Goal: Task Accomplishment & Management: Manage account settings

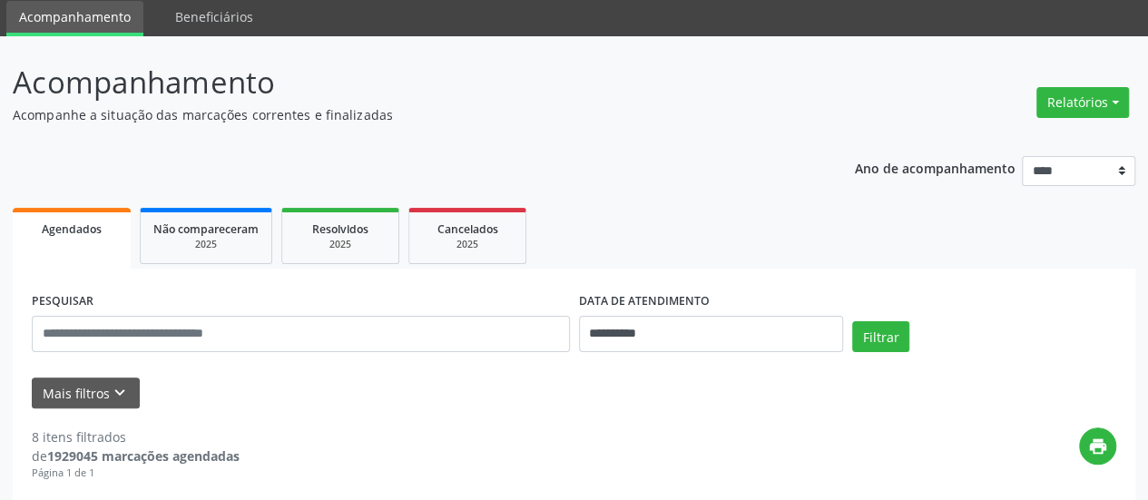
scroll to position [60, 0]
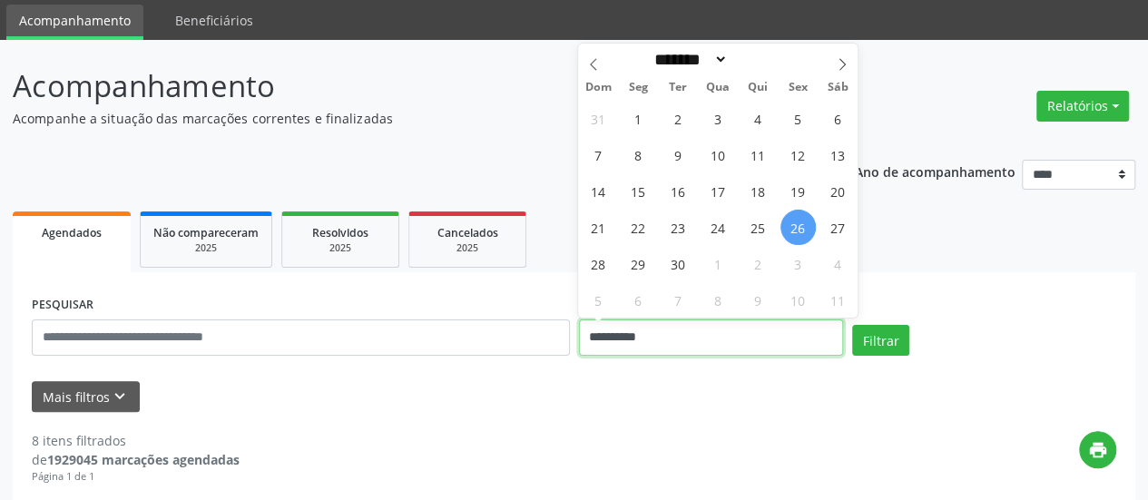
click at [610, 335] on input "**********" at bounding box center [711, 337] width 264 height 36
click at [750, 230] on span "25" at bounding box center [758, 227] width 35 height 35
type input "**********"
click at [750, 230] on span "25" at bounding box center [758, 227] width 35 height 35
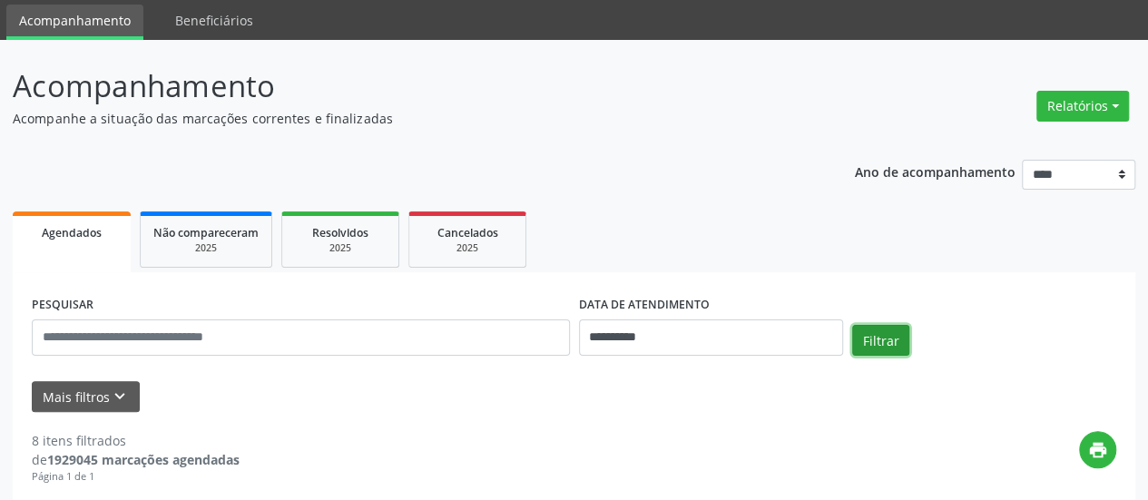
click at [889, 343] on button "Filtrar" at bounding box center [880, 340] width 57 height 31
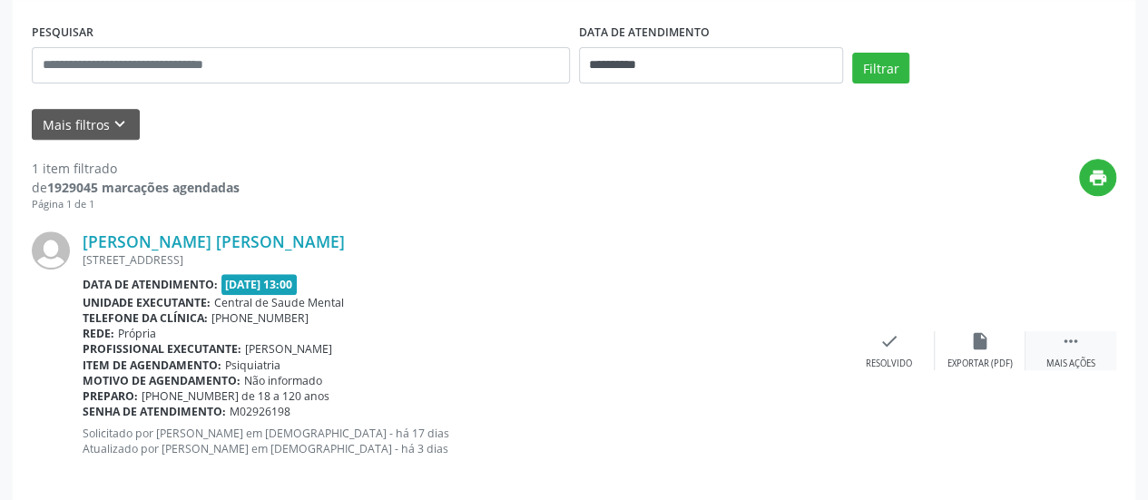
click at [1062, 342] on icon "" at bounding box center [1071, 341] width 20 height 20
click at [993, 350] on div "alarm_off Não compareceu" at bounding box center [980, 350] width 91 height 39
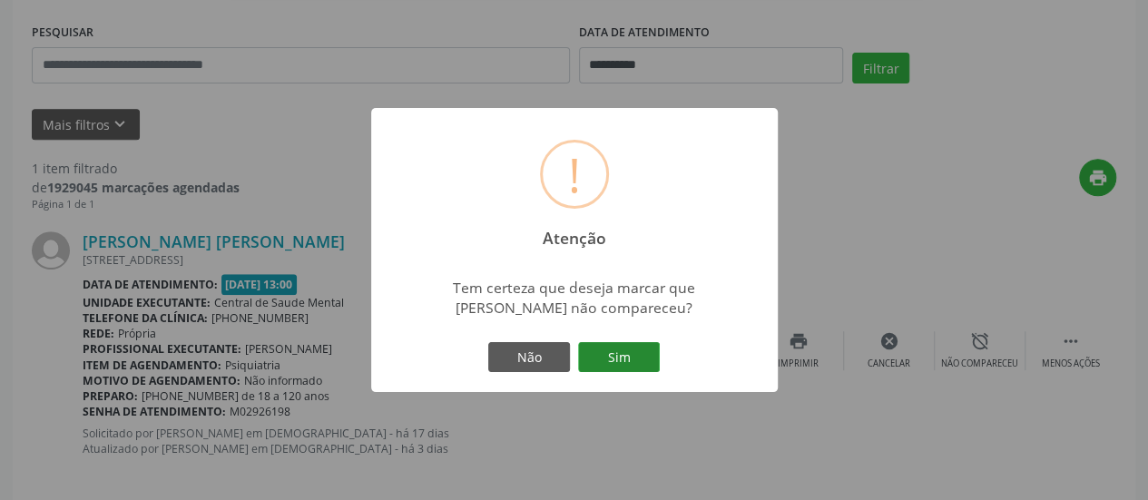
click at [617, 360] on button "Sim" at bounding box center [619, 357] width 82 height 31
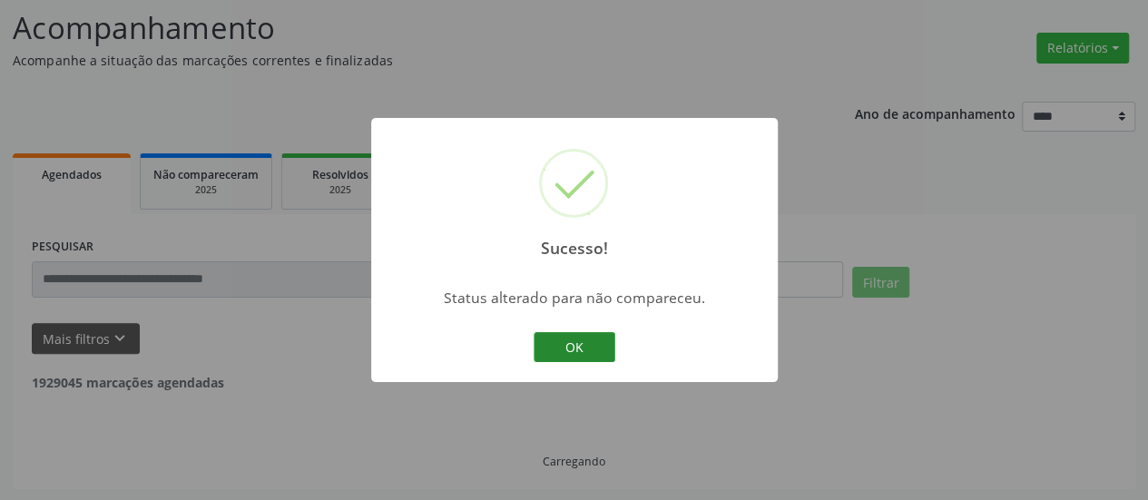
scroll to position [60, 0]
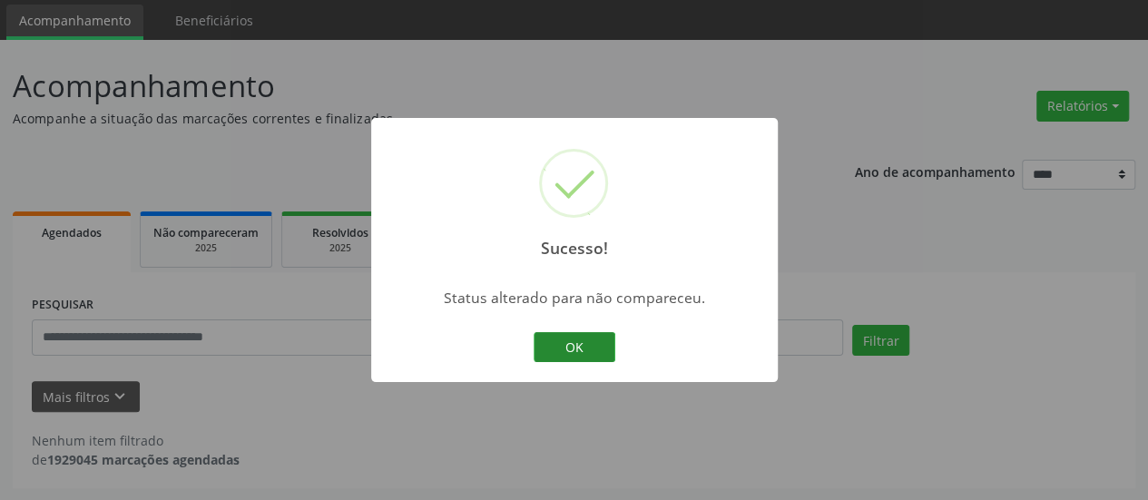
click at [598, 335] on button "OK" at bounding box center [575, 347] width 82 height 31
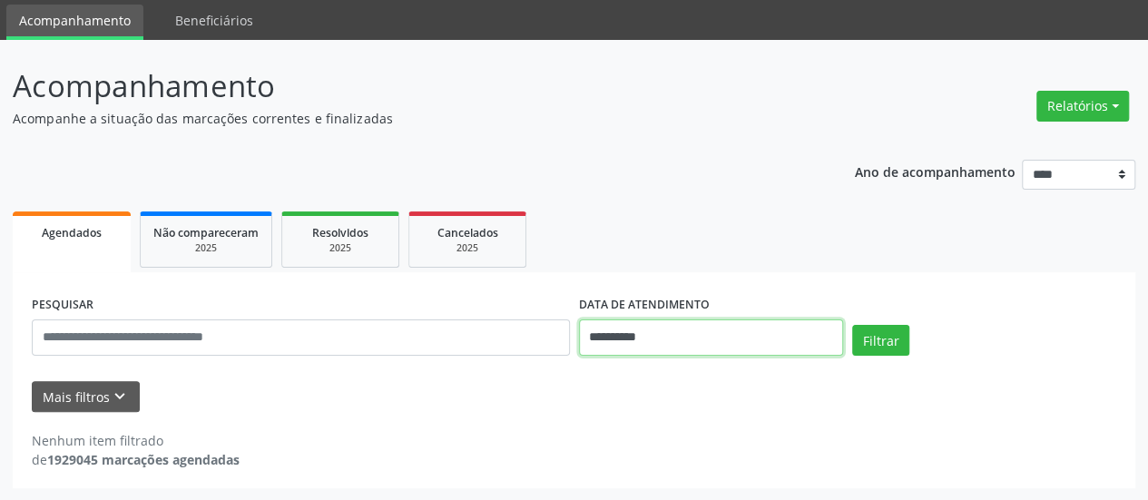
click at [617, 348] on input "**********" at bounding box center [711, 337] width 264 height 36
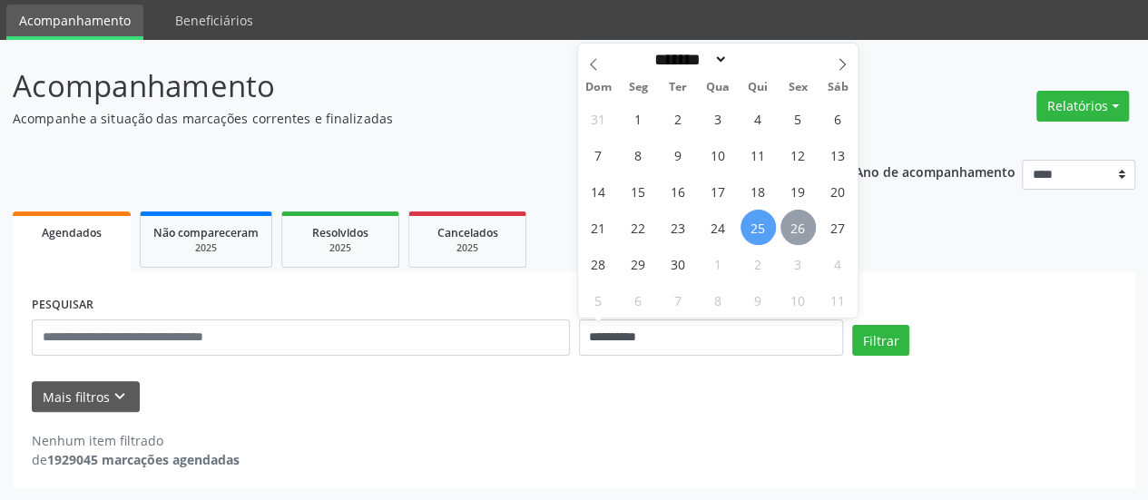
click at [795, 222] on span "26" at bounding box center [797, 227] width 35 height 35
type input "**********"
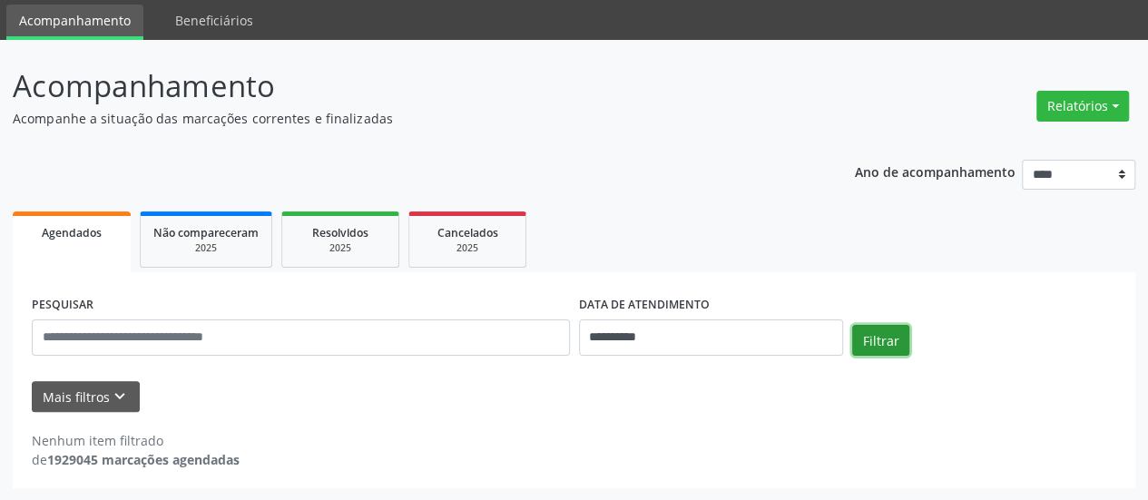
click at [894, 336] on button "Filtrar" at bounding box center [880, 340] width 57 height 31
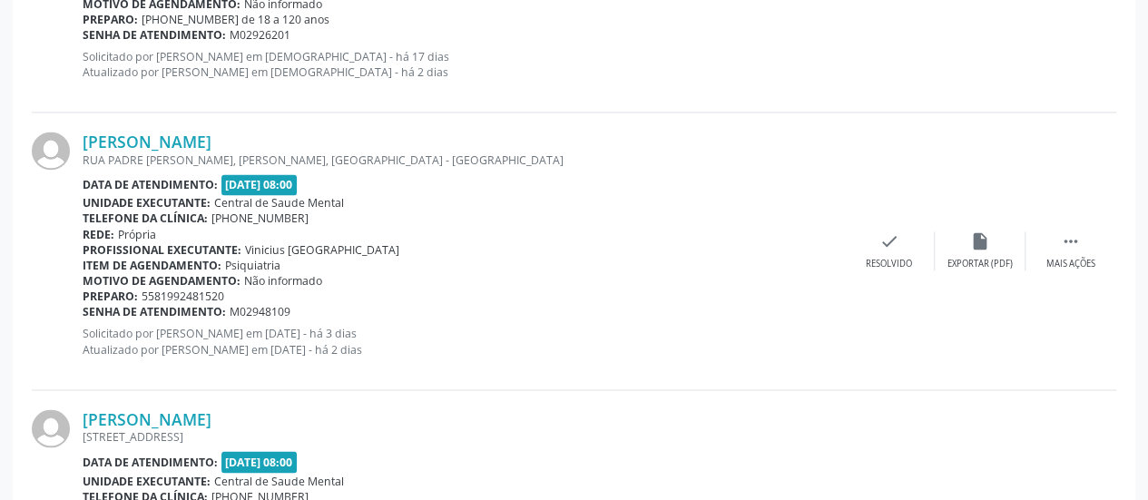
scroll to position [1240, 0]
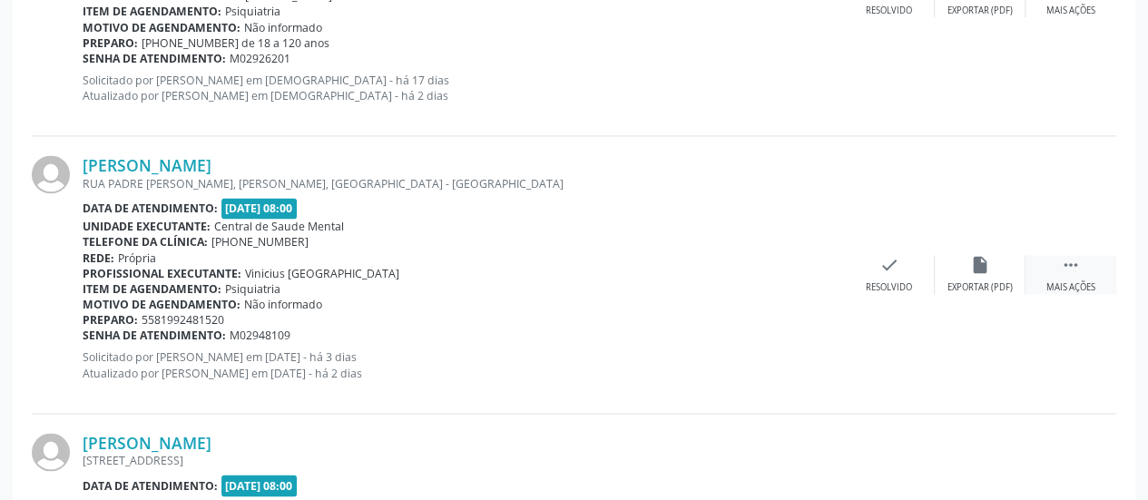
click at [1068, 270] on icon "" at bounding box center [1071, 265] width 20 height 20
click at [974, 268] on icon "alarm_off" at bounding box center [980, 265] width 20 height 20
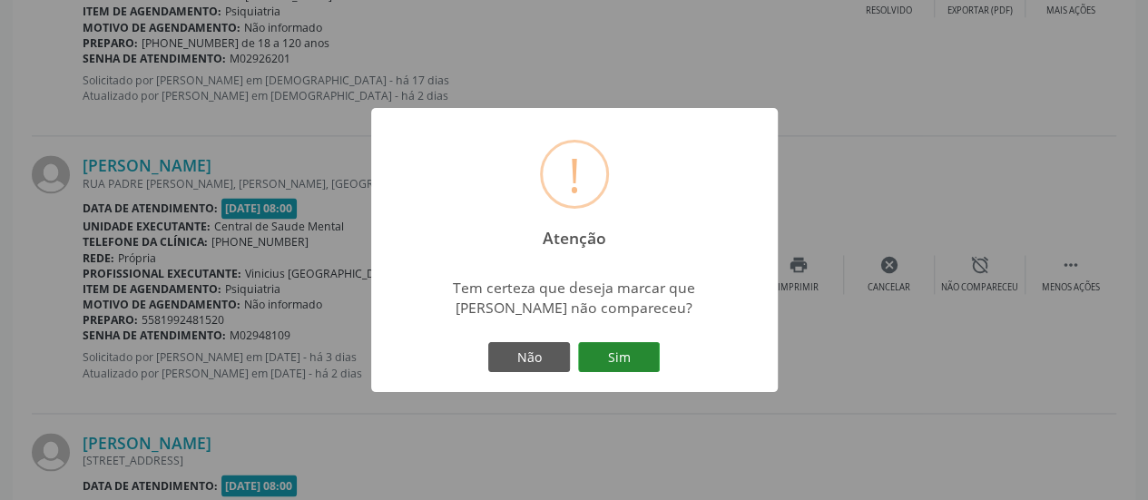
click at [643, 349] on button "Sim" at bounding box center [619, 357] width 82 height 31
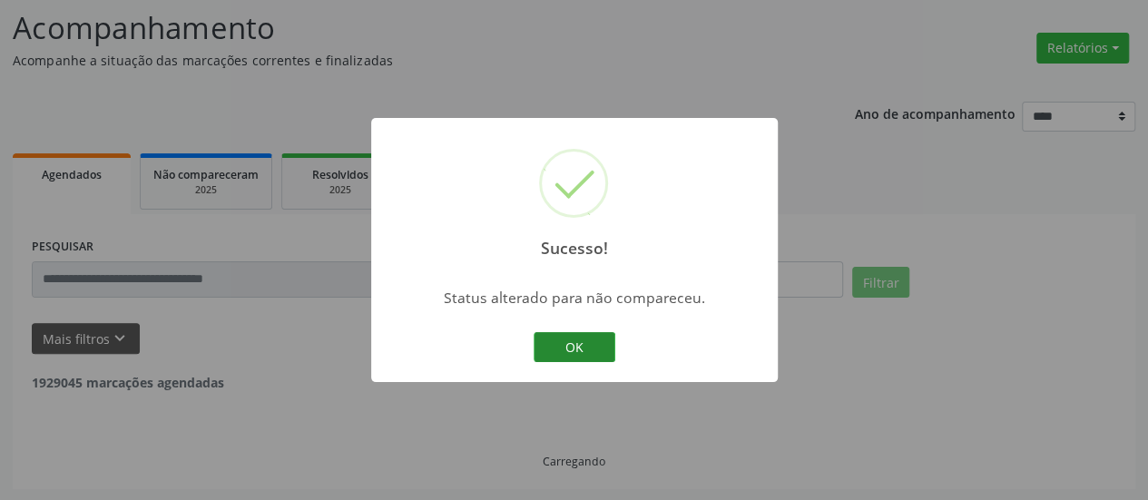
click at [589, 351] on button "OK" at bounding box center [575, 347] width 82 height 31
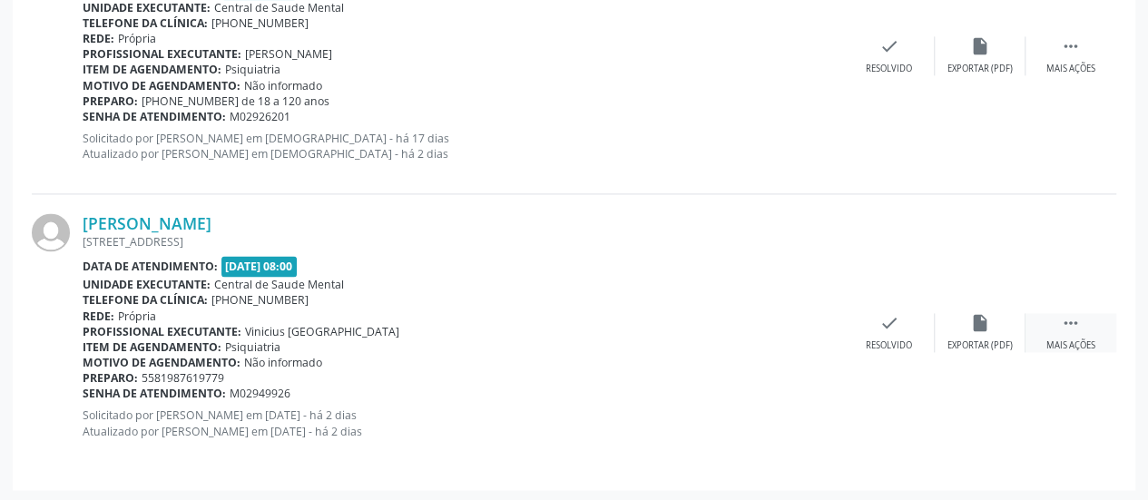
click at [1063, 339] on div "Mais ações" at bounding box center [1070, 345] width 49 height 13
click at [980, 328] on icon "alarm_off" at bounding box center [980, 323] width 20 height 20
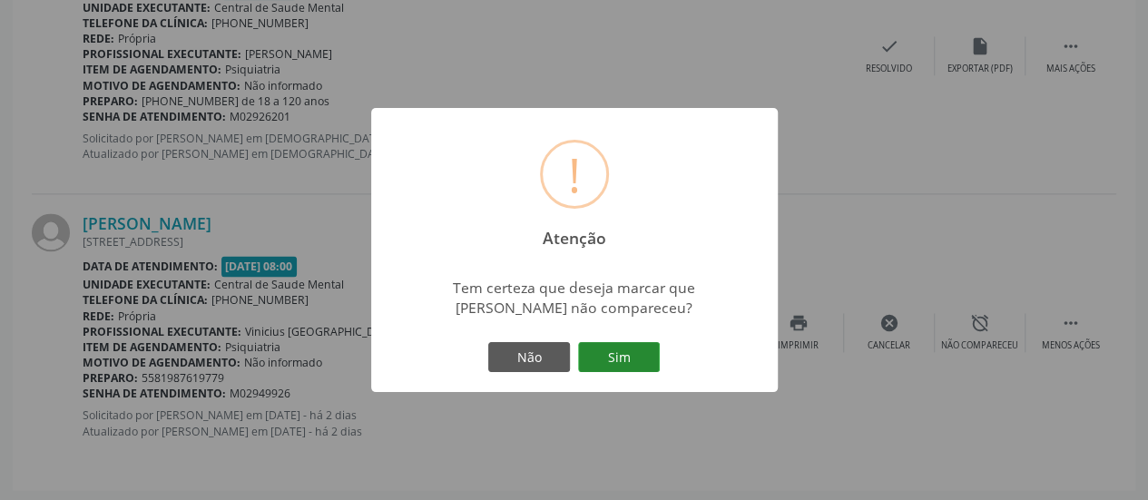
click at [628, 358] on button "Sim" at bounding box center [619, 357] width 82 height 31
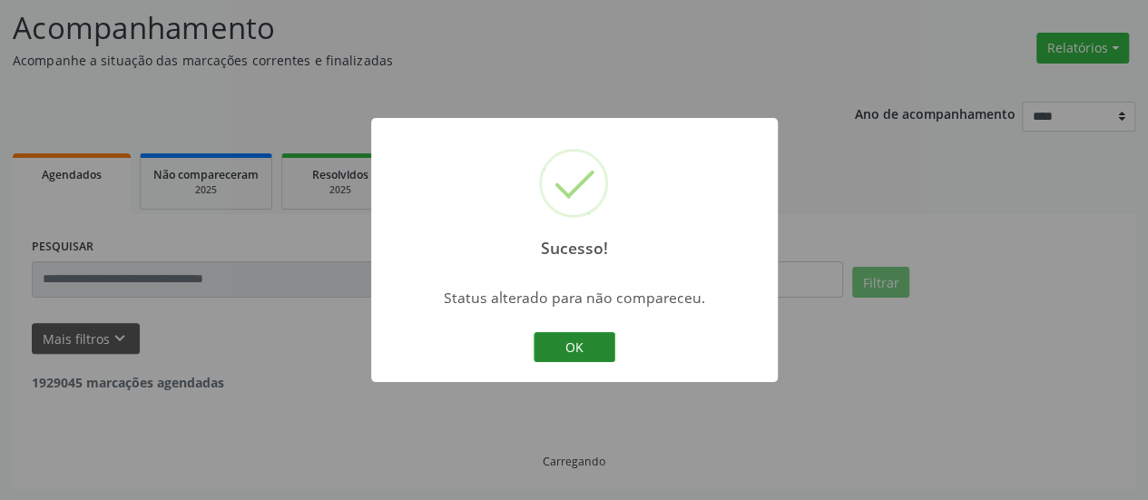
scroll to position [905, 0]
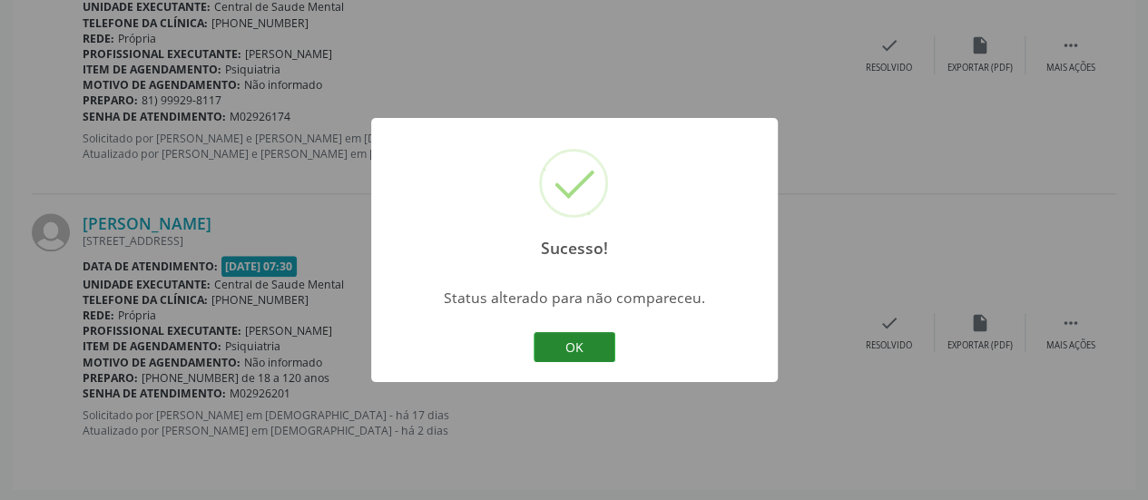
click at [568, 348] on button "OK" at bounding box center [575, 347] width 82 height 31
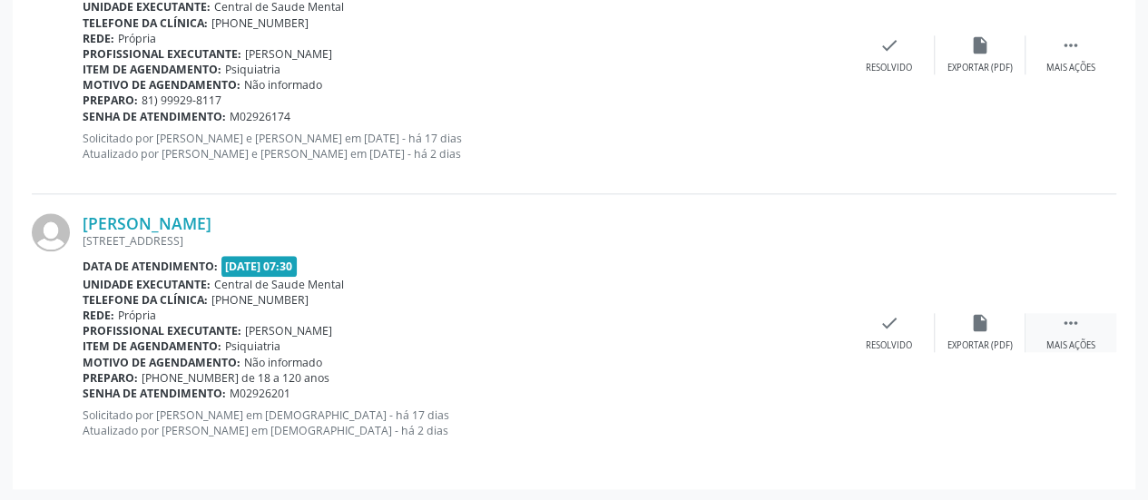
click at [1058, 324] on div " Mais ações" at bounding box center [1070, 332] width 91 height 39
click at [992, 323] on div "alarm_off Não compareceu" at bounding box center [980, 332] width 91 height 39
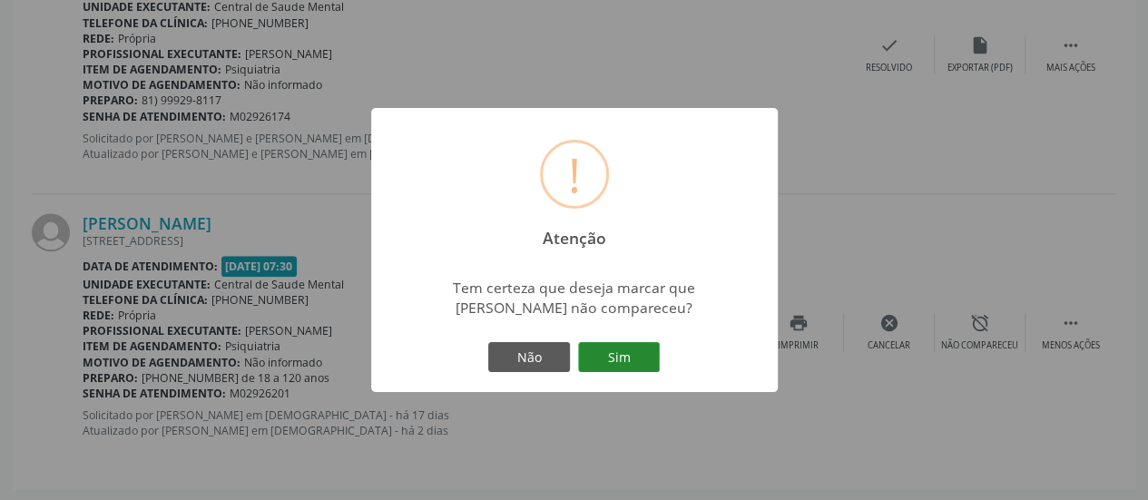
click at [643, 348] on button "Sim" at bounding box center [619, 357] width 82 height 31
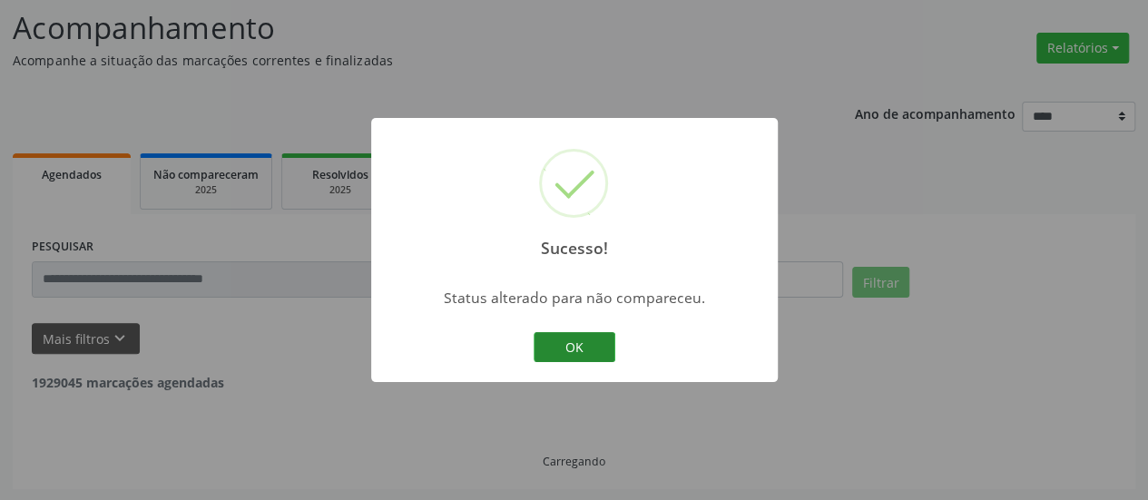
scroll to position [628, 0]
click at [554, 336] on button "OK" at bounding box center [575, 347] width 82 height 31
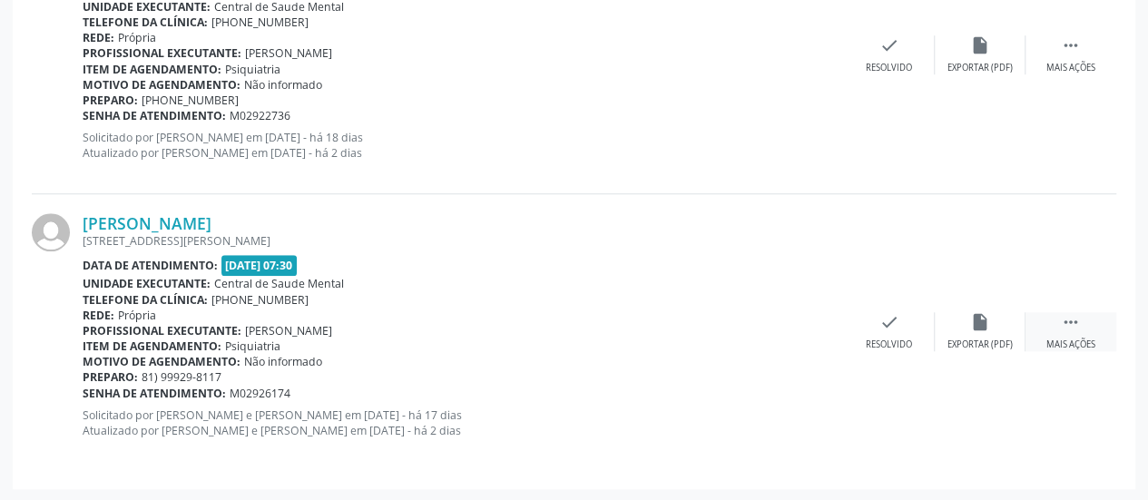
click at [1065, 326] on icon "" at bounding box center [1071, 322] width 20 height 20
click at [981, 326] on icon "alarm_off" at bounding box center [980, 322] width 20 height 20
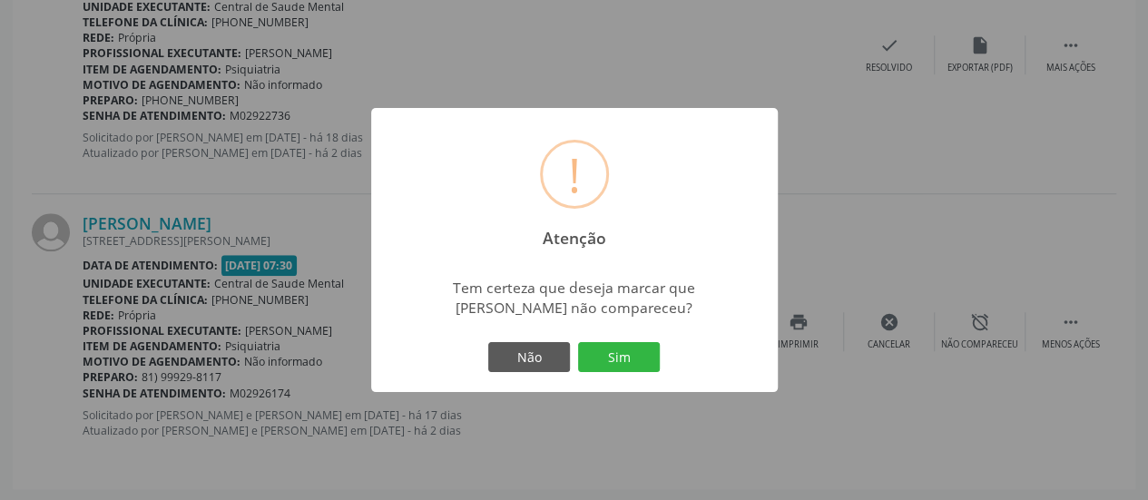
click at [573, 368] on div "Não Sim" at bounding box center [575, 358] width 180 height 38
click at [589, 368] on button "Sim" at bounding box center [619, 357] width 82 height 31
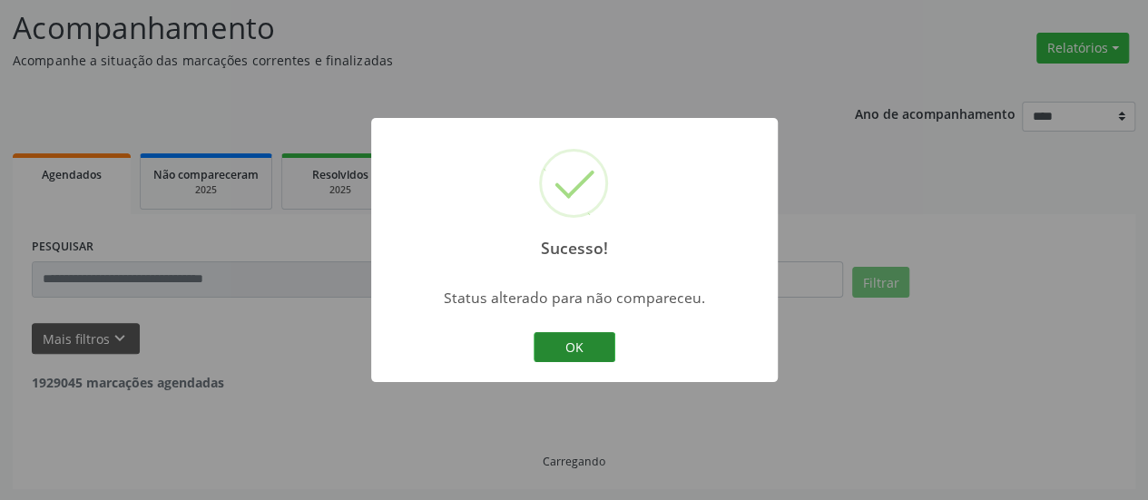
scroll to position [351, 0]
click at [590, 358] on button "OK" at bounding box center [575, 347] width 82 height 31
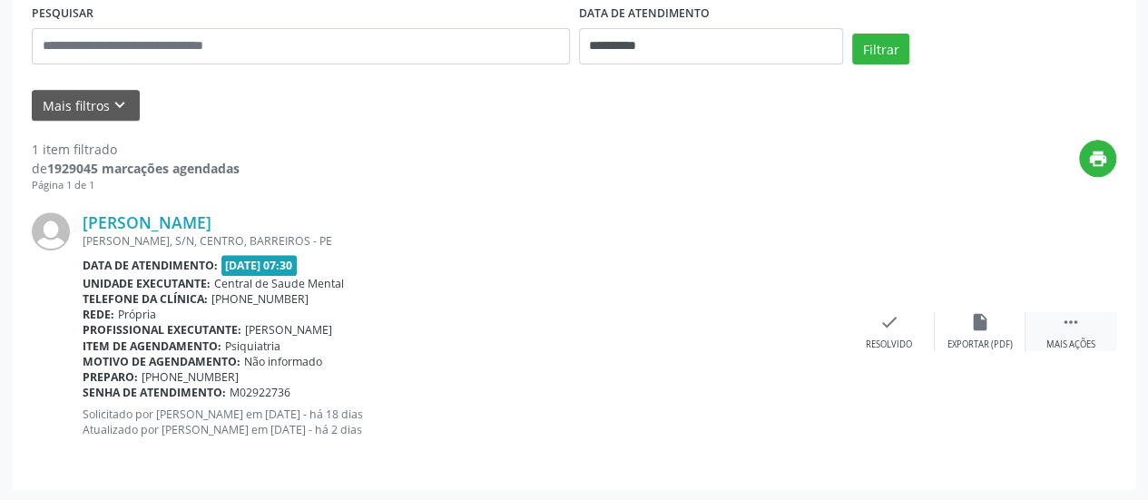
click at [1065, 321] on icon "" at bounding box center [1071, 322] width 20 height 20
click at [987, 317] on icon "alarm_off" at bounding box center [980, 322] width 20 height 20
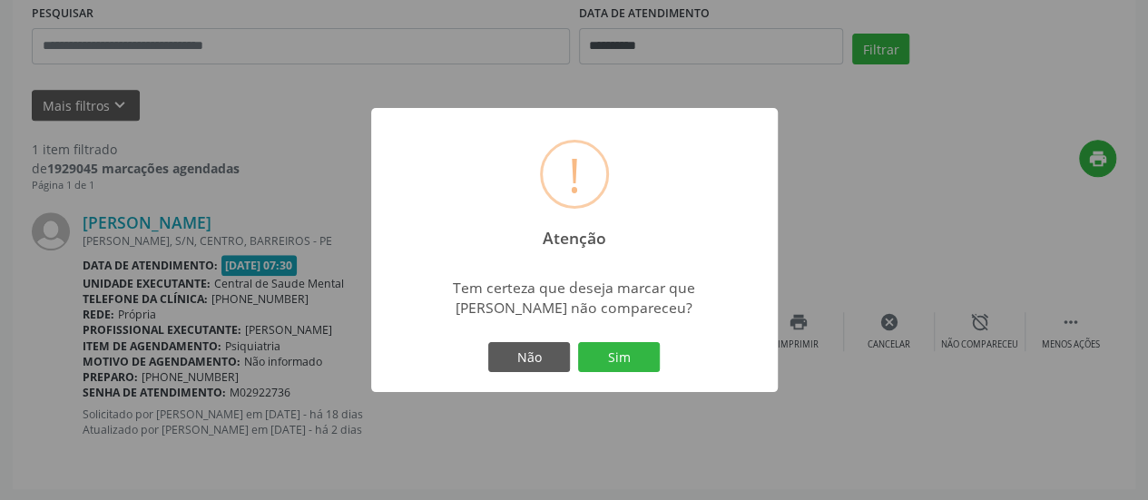
drag, startPoint x: 668, startPoint y: 358, endPoint x: 644, endPoint y: 355, distance: 23.9
click at [667, 358] on div "! Atenção × Tem certeza que deseja marcar que [PERSON_NAME] não compareceu? Não…" at bounding box center [574, 250] width 407 height 285
click at [634, 355] on button "Sim" at bounding box center [619, 357] width 82 height 31
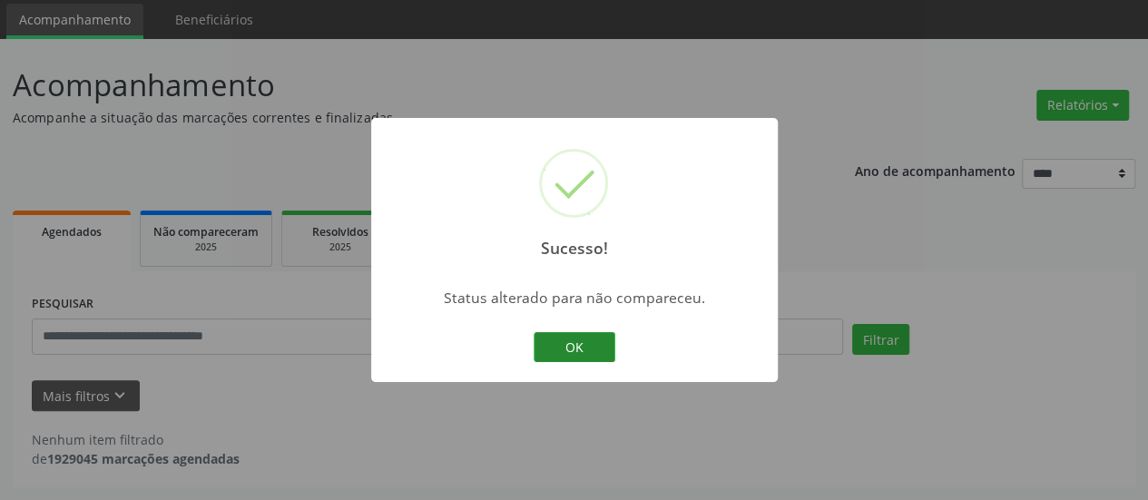
scroll to position [60, 0]
click at [577, 345] on button "OK" at bounding box center [575, 347] width 82 height 31
